Goal: Task Accomplishment & Management: Complete application form

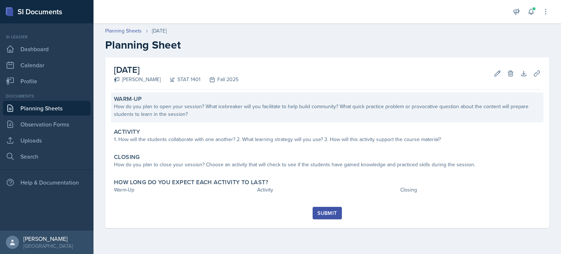
click at [208, 112] on div "How do you plan to open your session? What icebreaker will you facilitate to he…" at bounding box center [327, 110] width 426 height 15
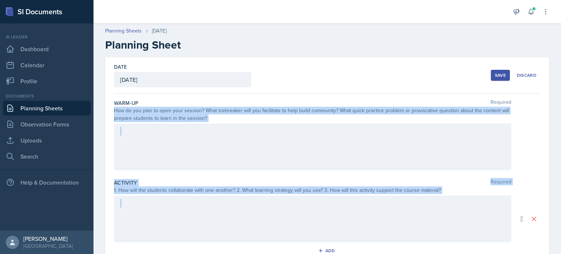
drag, startPoint x: 115, startPoint y: 111, endPoint x: 442, endPoint y: 210, distance: 341.6
click at [442, 210] on div "Warm-Up Required How do you plan to open your session? What icebreaker will you…" at bounding box center [327, 236] width 426 height 286
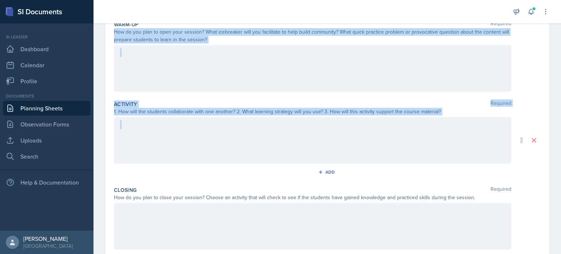
scroll to position [78, 0]
click at [111, 35] on div "Date [DATE] [DATE] 27 28 29 30 31 1 2 3 4 5 6 7 8 9 10 11 12 13 14 15 16 17 18 …" at bounding box center [327, 140] width 444 height 323
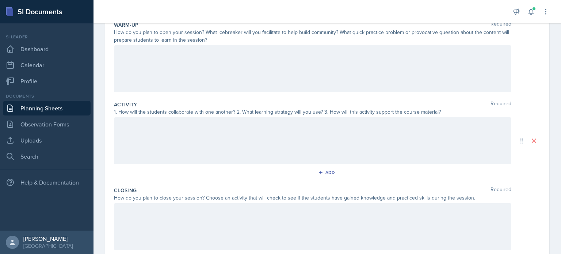
click at [134, 64] on div at bounding box center [312, 68] width 397 height 47
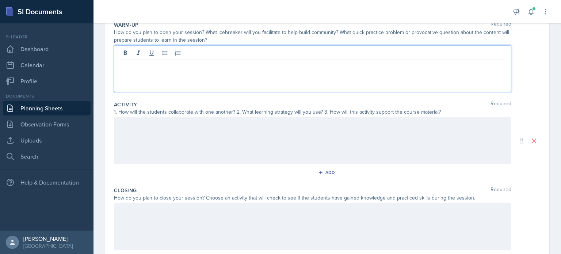
scroll to position [91, 0]
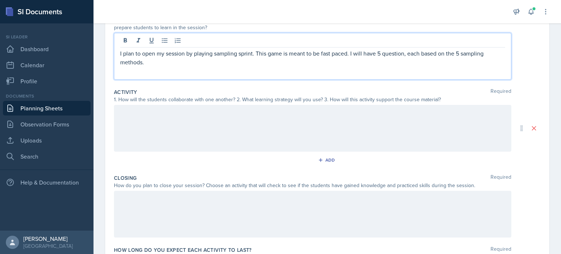
click at [349, 54] on p "I plan to open my session by playing sampling sprint. This game is meant to be …" at bounding box center [312, 58] width 385 height 18
click at [349, 53] on p "I plan to open my session by playing sampling sprint. This game is meant to be …" at bounding box center [312, 58] width 385 height 18
click at [347, 52] on p "I plan to open my session by playing sampling sprint. This game is meant to be …" at bounding box center [312, 58] width 385 height 18
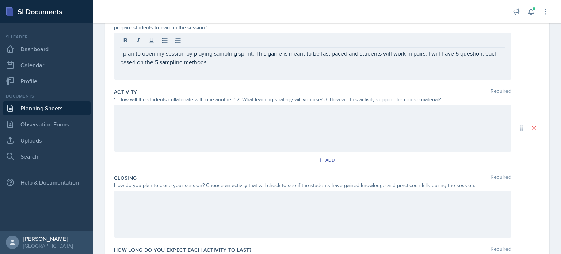
click at [259, 66] on div "I plan to open my session by playing sampling sprint. This game is meant to be …" at bounding box center [312, 56] width 397 height 47
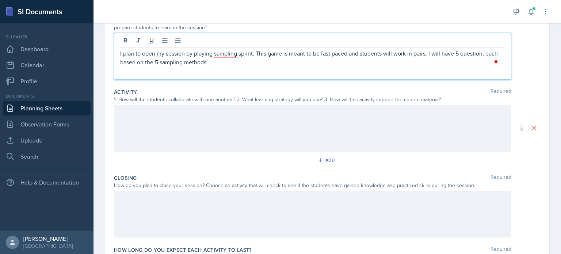
click at [234, 61] on p "I plan to open my session by playing sampling sprint. This game is meant to be …" at bounding box center [312, 58] width 385 height 18
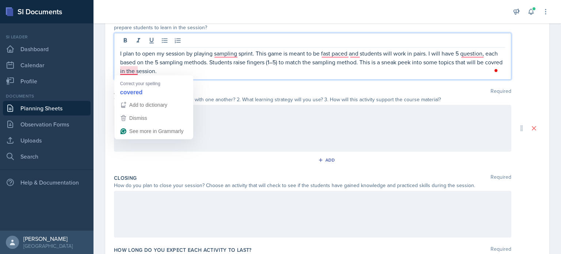
click at [125, 68] on p "I plan to open my session by playing sampling sprint. This game is meant to be …" at bounding box center [312, 62] width 385 height 26
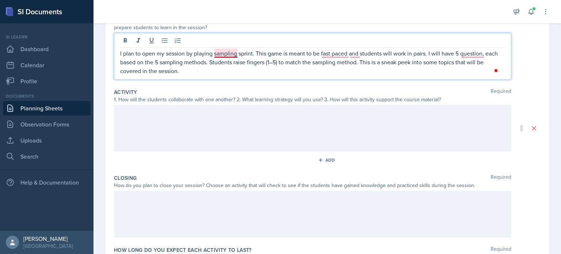
click at [226, 54] on p "I plan to open my session by playing sampling sprint. This game is meant to be …" at bounding box center [312, 62] width 385 height 26
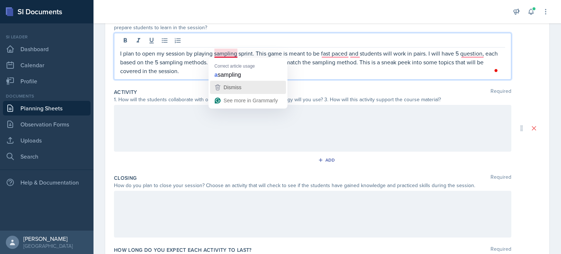
click at [242, 86] on div "Dismiss" at bounding box center [247, 87] width 69 height 11
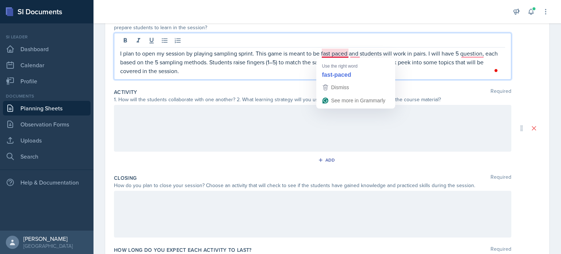
click at [342, 53] on p "I plan to open my session by playing sampling sprint. This game is meant to be …" at bounding box center [312, 62] width 385 height 26
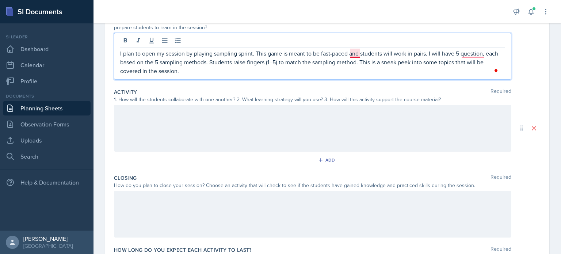
click at [356, 53] on p "I plan to open my session by playing sampling sprint. This game is meant to be …" at bounding box center [312, 62] width 385 height 26
click at [470, 52] on p "I plan to open my session by playing sampling sprint. This game is meant to be …" at bounding box center [312, 62] width 385 height 26
click at [471, 53] on p "I plan to open my session by playing sampling sprint. This game is meant to be …" at bounding box center [312, 62] width 385 height 26
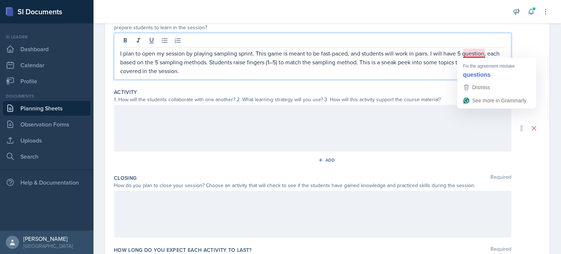
click at [472, 52] on p "I plan to open my session by playing sampling sprint. This game is meant to be …" at bounding box center [312, 62] width 385 height 26
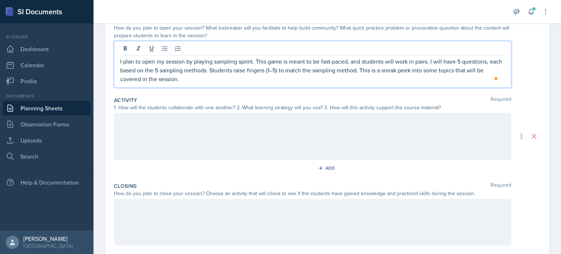
scroll to position [82, 0]
click at [151, 125] on div at bounding box center [312, 136] width 397 height 47
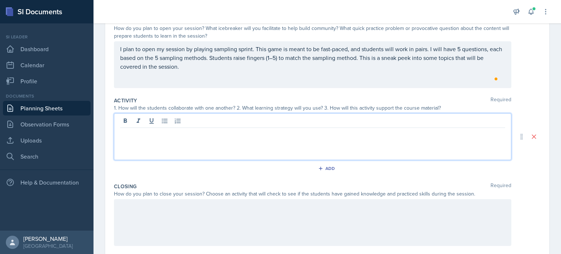
scroll to position [95, 0]
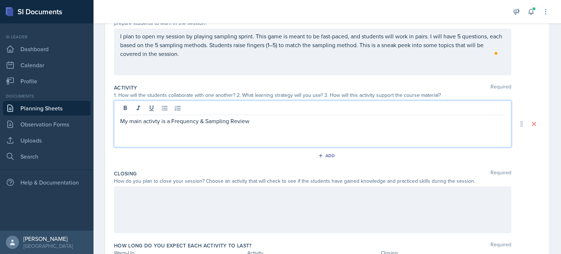
click at [173, 118] on p "My main activty is a Frequency & Sampling Review" at bounding box center [312, 120] width 385 height 9
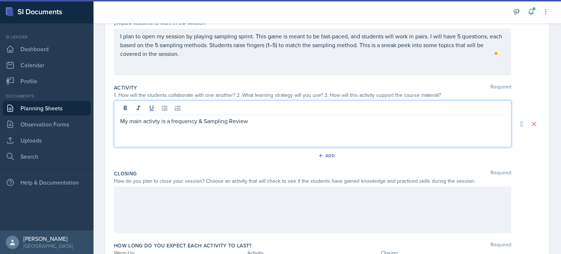
click at [209, 120] on p "My main activty is a frequency & Sampling Review" at bounding box center [312, 120] width 385 height 9
click at [207, 121] on p "My main activty is a frequency & Sampling Review" at bounding box center [312, 120] width 385 height 9
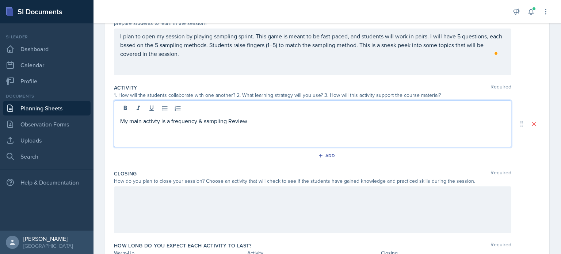
click at [232, 119] on p "My main activty is a frequency & sampling Review" at bounding box center [312, 120] width 385 height 9
click at [255, 121] on p "My main activty is a frequency & sampling review" at bounding box center [312, 120] width 385 height 9
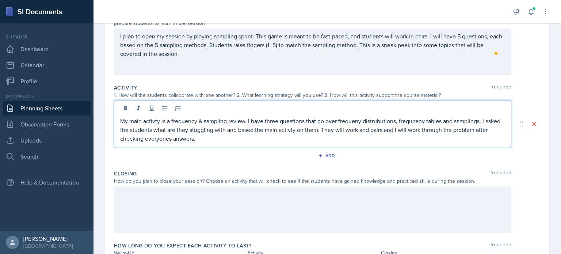
click at [157, 122] on p "My main activty is a frequency & sampling review. I have three questions that g…" at bounding box center [312, 129] width 385 height 26
click at [153, 121] on p "My main activty is a frequency & sampling review. I have three questions that g…" at bounding box center [312, 129] width 385 height 26
click at [152, 120] on p "My main activty is a frequency & sampling review. I have three questions that g…" at bounding box center [312, 129] width 385 height 26
click at [153, 121] on p "My main activty is a frequency & sampling review. I have three questions that g…" at bounding box center [312, 129] width 385 height 26
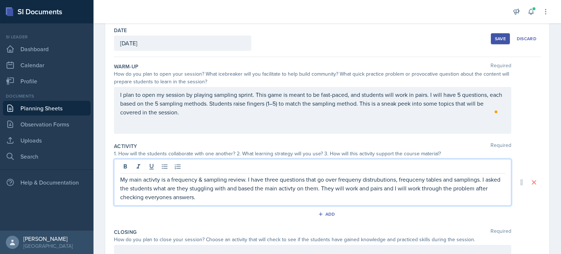
scroll to position [49, 0]
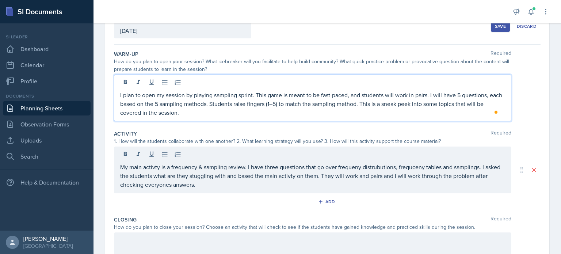
click at [262, 111] on p "I plan to open my session by playing sampling sprint. This game is meant to be …" at bounding box center [312, 104] width 385 height 26
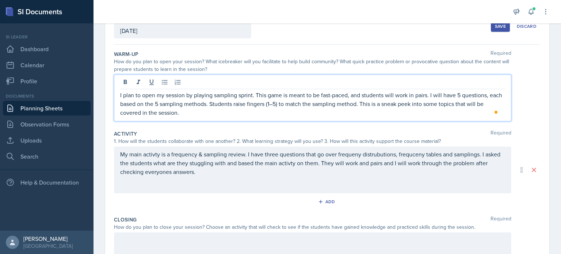
click at [220, 156] on div "My main activty is a frequency & sampling review. I have three questions that g…" at bounding box center [312, 169] width 397 height 47
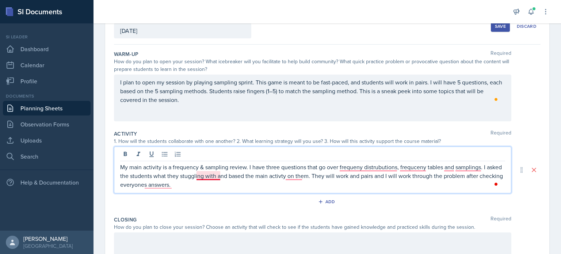
click at [207, 177] on p "My main activity is a frequency & sampling review. I have three questions that …" at bounding box center [312, 175] width 385 height 26
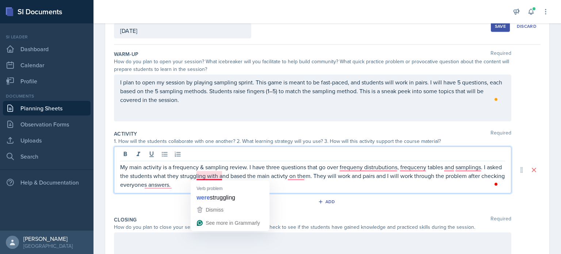
click at [204, 178] on p "My main activity is a frequency & sampling review. I have three questions that …" at bounding box center [312, 175] width 385 height 26
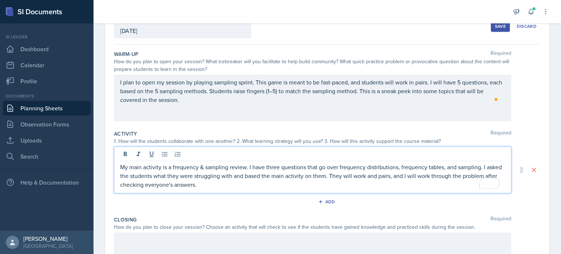
click at [377, 182] on p "My main activity is a frequency & sampling review. I have three questions that …" at bounding box center [312, 175] width 385 height 26
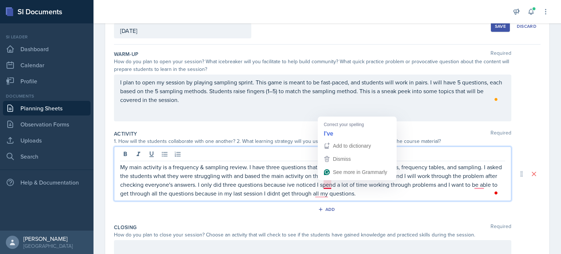
click at [326, 183] on p "My main activity is a frequency & sampling review. I have three questions that …" at bounding box center [312, 179] width 385 height 35
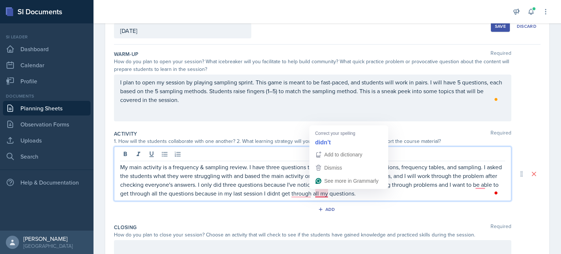
click at [323, 191] on p "My main activity is a frequency & sampling review. I have three questions that …" at bounding box center [312, 179] width 385 height 35
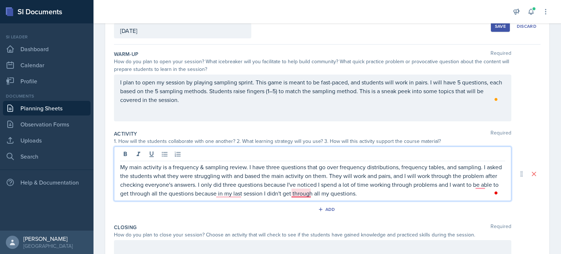
click at [298, 192] on p "My main activity is a frequency & sampling review. I have three questions that …" at bounding box center [312, 179] width 385 height 35
click at [232, 191] on p "My main activity is a frequency & sampling review. I have three questions that …" at bounding box center [312, 179] width 385 height 35
click at [387, 177] on p "My main activity is a frequency & sampling review. I have three questions that …" at bounding box center [312, 179] width 385 height 35
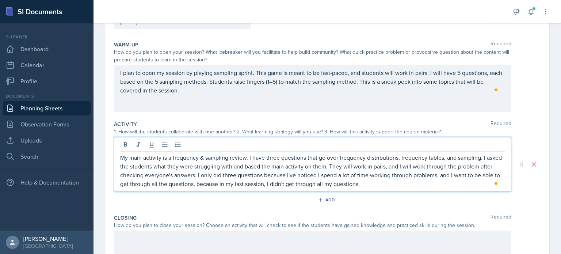
scroll to position [59, 0]
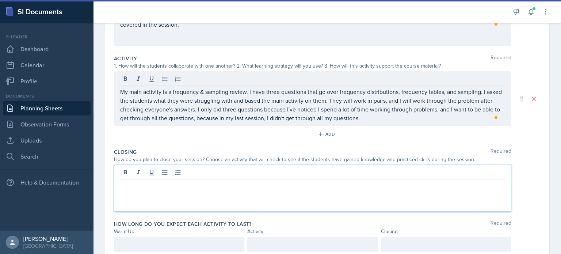
click at [179, 186] on p at bounding box center [312, 185] width 385 height 9
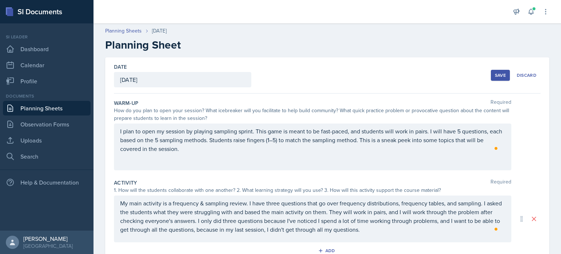
scroll to position [117, 0]
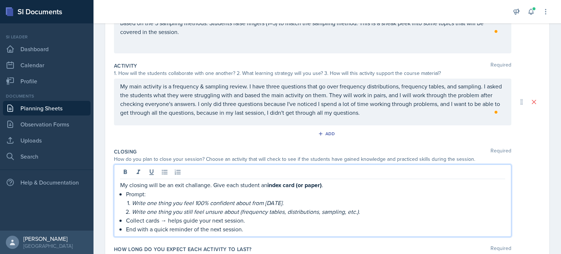
click at [212, 184] on p "My closing will be an exit challange. Give each student an index card (or paper…" at bounding box center [312, 184] width 385 height 9
click at [229, 182] on p "My closing will be an exit challange. I will Give each student an index card (o…" at bounding box center [312, 184] width 385 height 9
drag, startPoint x: 281, startPoint y: 185, endPoint x: 289, endPoint y: 185, distance: 8.4
click at [289, 185] on strong "index card (or paper)" at bounding box center [307, 185] width 54 height 8
click at [279, 183] on p "My closing will be an exit challange. I will give each student an index card (o…" at bounding box center [312, 184] width 385 height 9
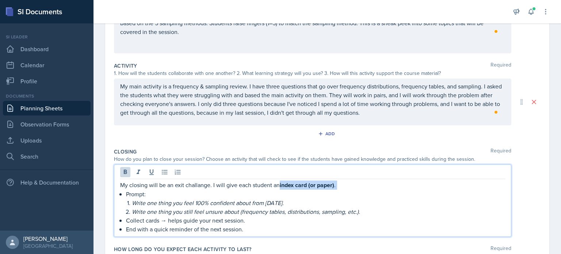
drag, startPoint x: 279, startPoint y: 183, endPoint x: 341, endPoint y: 185, distance: 61.3
click at [341, 185] on p "My closing will be an exit challange. I will give each student an index card (o…" at bounding box center [312, 184] width 385 height 9
click at [127, 169] on icon at bounding box center [125, 171] width 7 height 7
click at [146, 192] on p "Prompt:" at bounding box center [315, 193] width 379 height 9
click at [132, 200] on em "Write one thing you feel 100% confident about from today." at bounding box center [208, 202] width 152 height 8
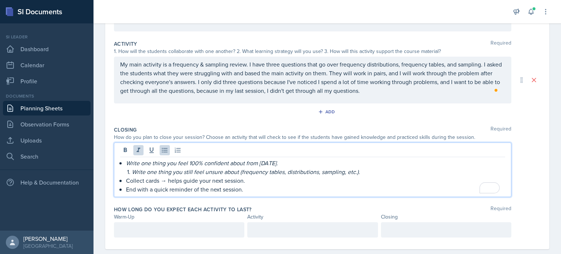
scroll to position [150, 0]
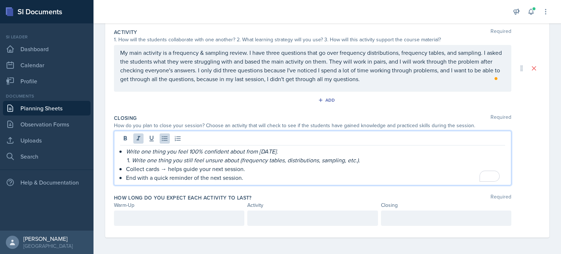
click at [125, 176] on div "Write one thing you feel 100% confident about from today. Write one thing you s…" at bounding box center [312, 164] width 385 height 35
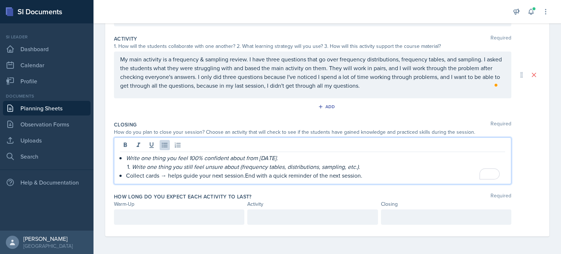
scroll to position [143, 0]
click at [124, 176] on div "Write one thing you feel 100% confident about from today. Write one thing you s…" at bounding box center [312, 167] width 385 height 26
click at [124, 160] on div "Write one thing you feel 100% confident about from today. Write one thing you s…" at bounding box center [312, 167] width 385 height 26
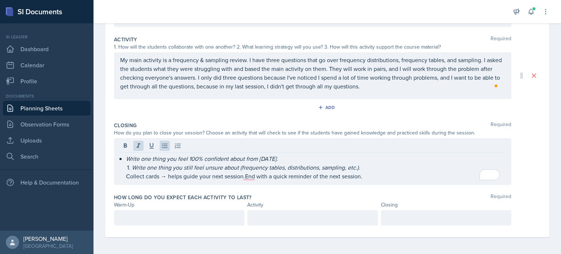
drag, startPoint x: 119, startPoint y: 159, endPoint x: 316, endPoint y: 182, distance: 198.5
click at [316, 182] on div "Write one thing you feel 100% confident about from today. Write one thing you s…" at bounding box center [312, 161] width 397 height 47
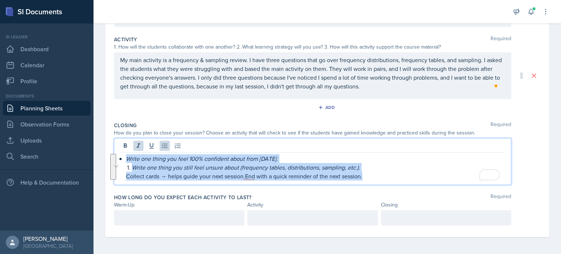
drag, startPoint x: 363, startPoint y: 172, endPoint x: 109, endPoint y: 158, distance: 254.8
click at [109, 158] on div "Date September 3rd, 2025 August 2025 27 28 29 30 31 1 2 3 4 5 6 7 8 9 10 11 12 …" at bounding box center [327, 75] width 444 height 323
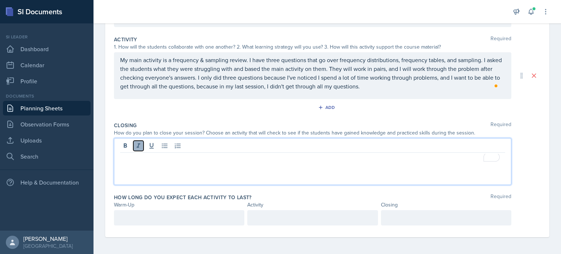
click at [137, 145] on icon at bounding box center [138, 145] width 7 height 7
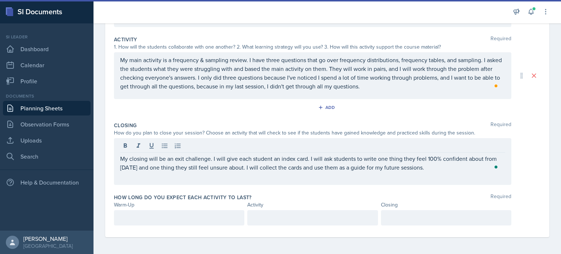
click at [174, 211] on div at bounding box center [179, 217] width 130 height 15
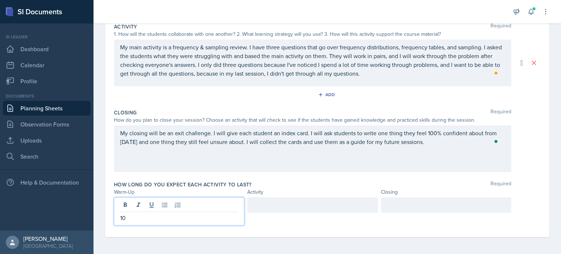
click at [297, 201] on div at bounding box center [312, 204] width 130 height 15
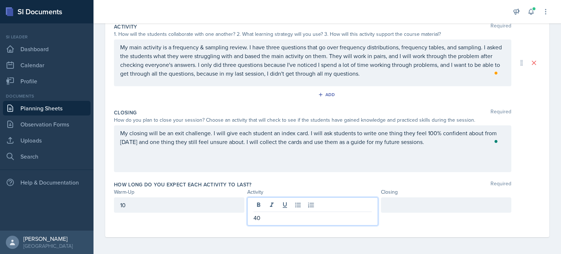
click at [408, 199] on div at bounding box center [446, 204] width 130 height 15
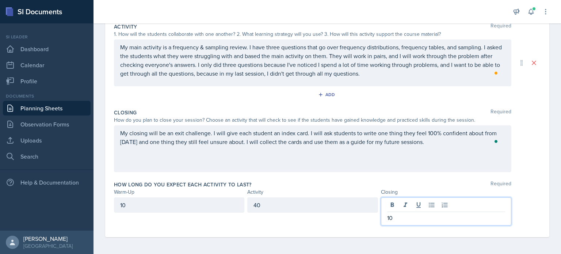
click at [301, 182] on div "How long do you expect each activity to last? Required" at bounding box center [327, 184] width 426 height 7
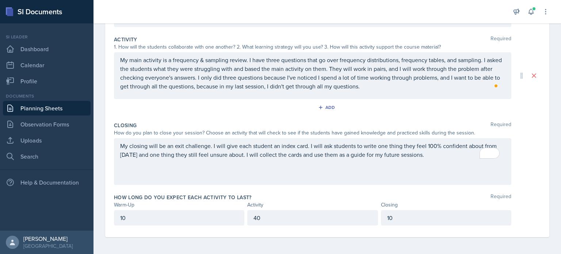
scroll to position [0, 0]
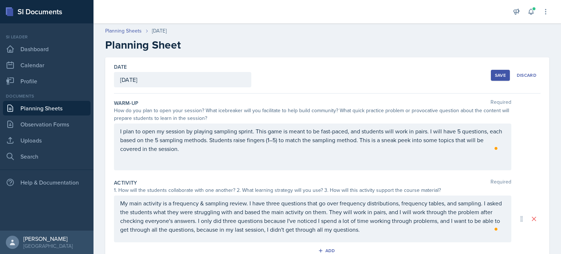
click at [495, 74] on div "Save" at bounding box center [500, 75] width 11 height 6
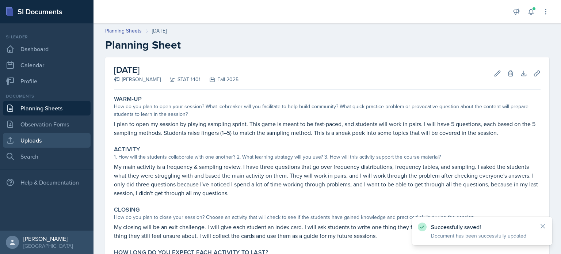
click at [51, 140] on link "Uploads" at bounding box center [47, 140] width 88 height 15
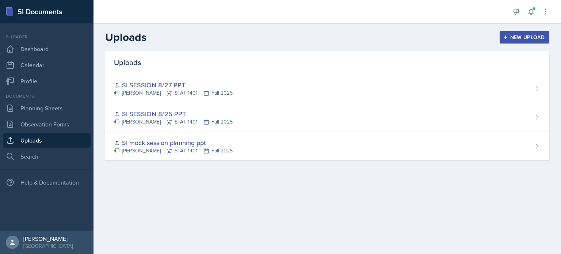
click at [519, 36] on div "New Upload" at bounding box center [524, 37] width 41 height 6
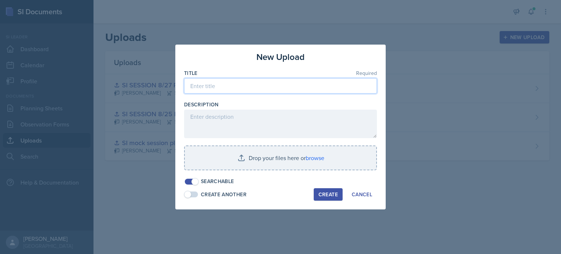
click at [256, 87] on input at bounding box center [280, 85] width 193 height 15
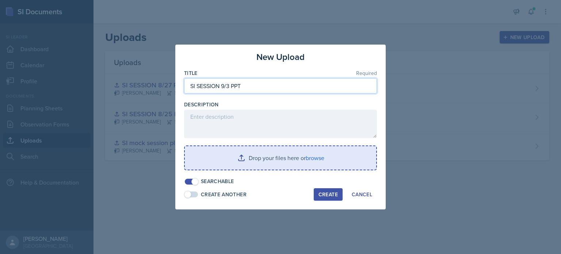
type input "SI SESSION 9/3 PPT"
click at [235, 162] on input "file" at bounding box center [280, 157] width 191 height 23
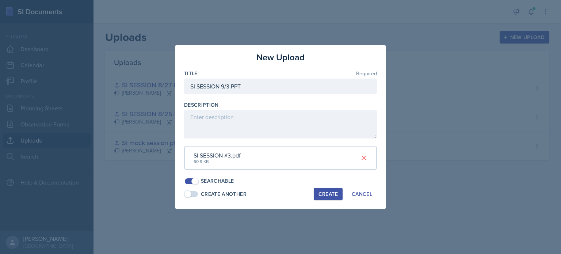
click at [321, 197] on div "Create" at bounding box center [327, 194] width 19 height 6
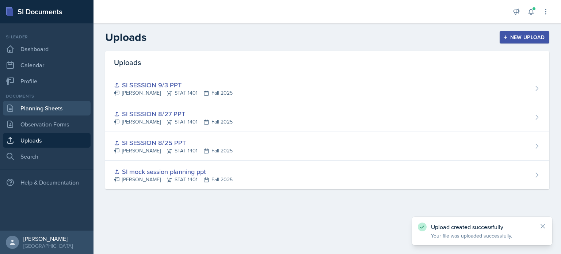
click at [40, 114] on link "Planning Sheets" at bounding box center [47, 108] width 88 height 15
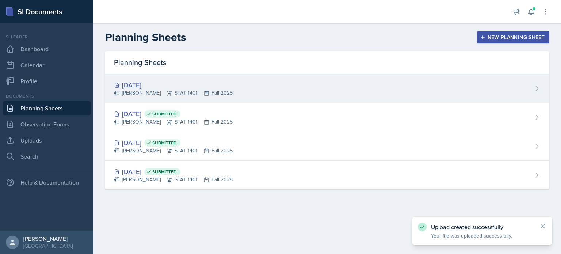
click at [182, 93] on div "Aissa Sylla STAT 1401 Fall 2025" at bounding box center [173, 93] width 119 height 8
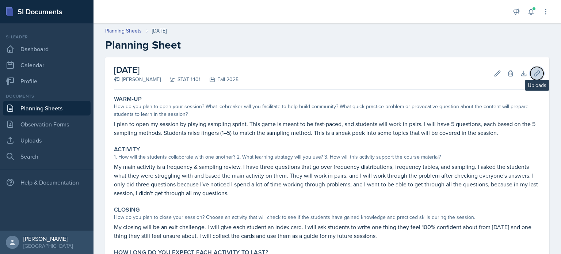
click at [533, 77] on button "Uploads" at bounding box center [536, 73] width 13 height 13
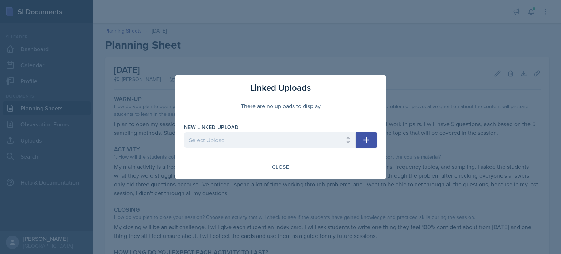
click at [361, 139] on button "button" at bounding box center [365, 139] width 21 height 15
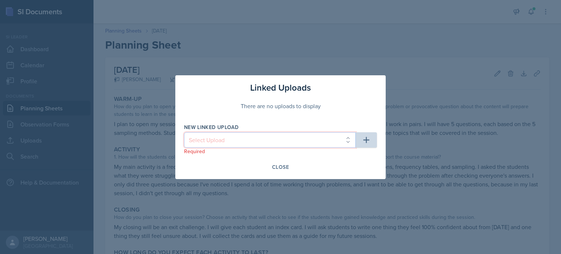
click at [320, 138] on select "Select Upload SI mock session planning ppt SI SESSION 8/25 PPT SI SESSION 8/27 …" at bounding box center [270, 139] width 172 height 15
select select "ac3fd77b-733f-41b6-a70b-34fa0d4c28d9"
click at [184, 132] on select "Select Upload SI mock session planning ppt SI SESSION 8/25 PPT SI SESSION 8/27 …" at bounding box center [270, 139] width 172 height 15
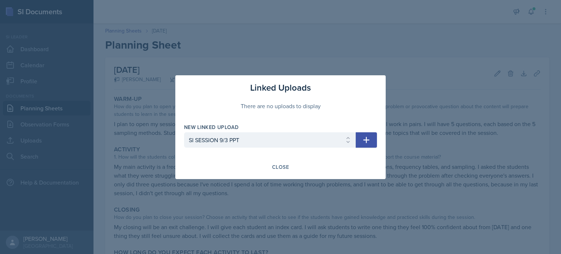
click at [373, 140] on button "button" at bounding box center [365, 139] width 21 height 15
select select
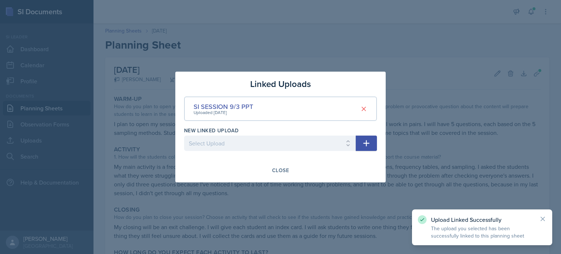
click at [419, 89] on div at bounding box center [280, 127] width 561 height 254
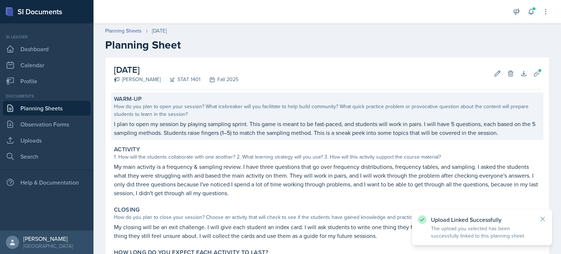
scroll to position [70, 0]
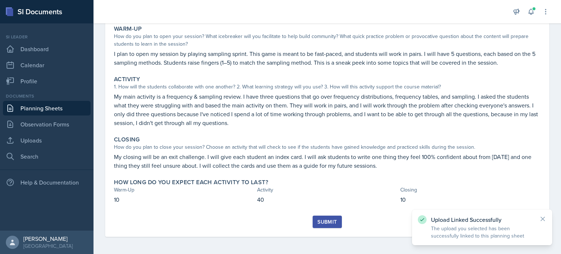
click at [334, 219] on div "Submit" at bounding box center [326, 222] width 19 height 6
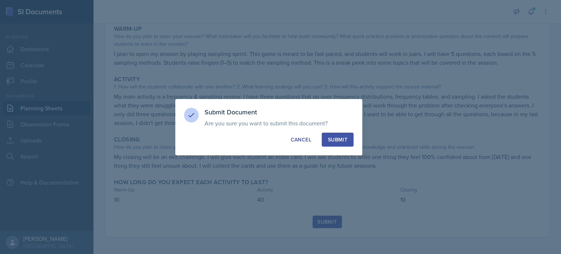
click at [351, 137] on button "Submit" at bounding box center [338, 139] width 32 height 14
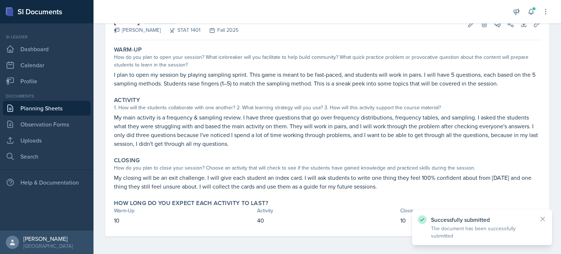
scroll to position [49, 0]
